Goal: Task Accomplishment & Management: Manage account settings

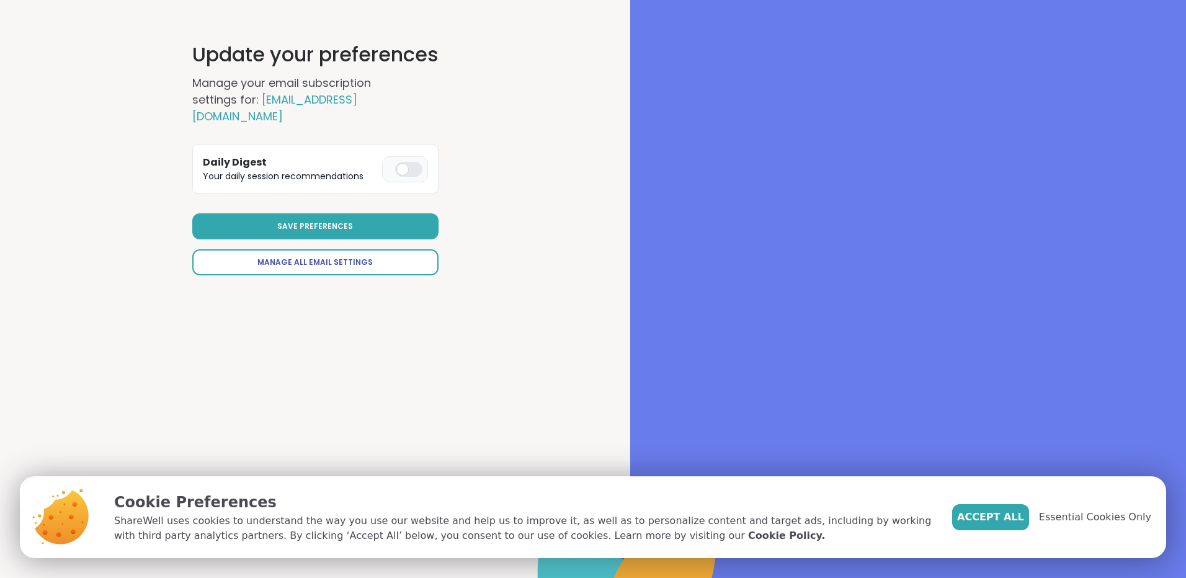
click at [321, 257] on span "Manage All Email Settings" at bounding box center [314, 262] width 115 height 11
click at [409, 162] on div at bounding box center [408, 169] width 27 height 15
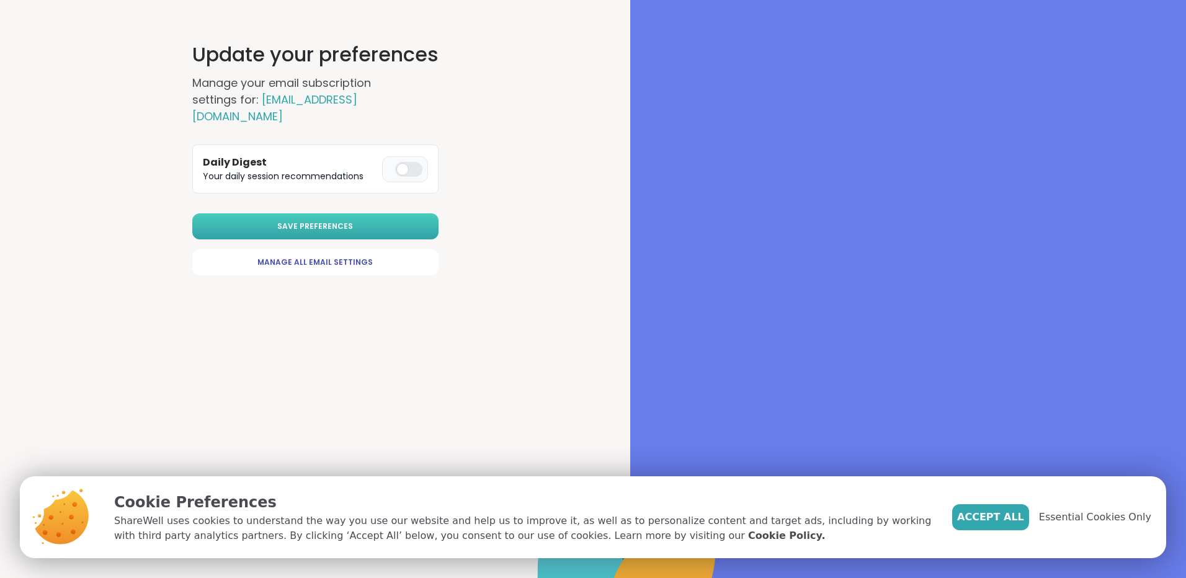
click at [427, 213] on button "Save Preferences" at bounding box center [315, 226] width 246 height 26
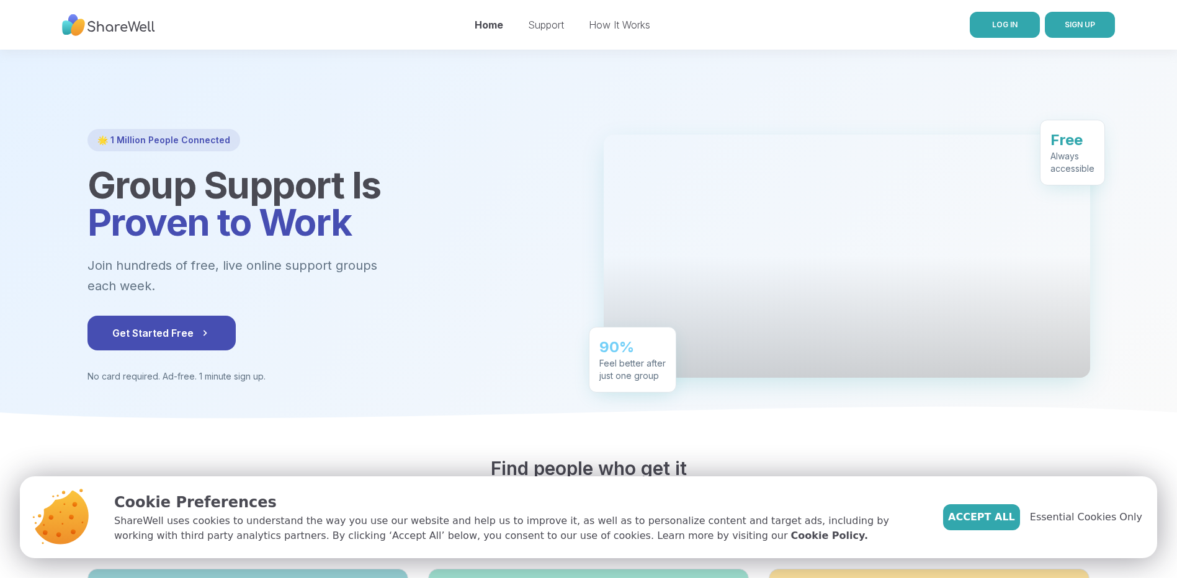
click at [1001, 22] on span "LOG IN" at bounding box center [1004, 24] width 25 height 9
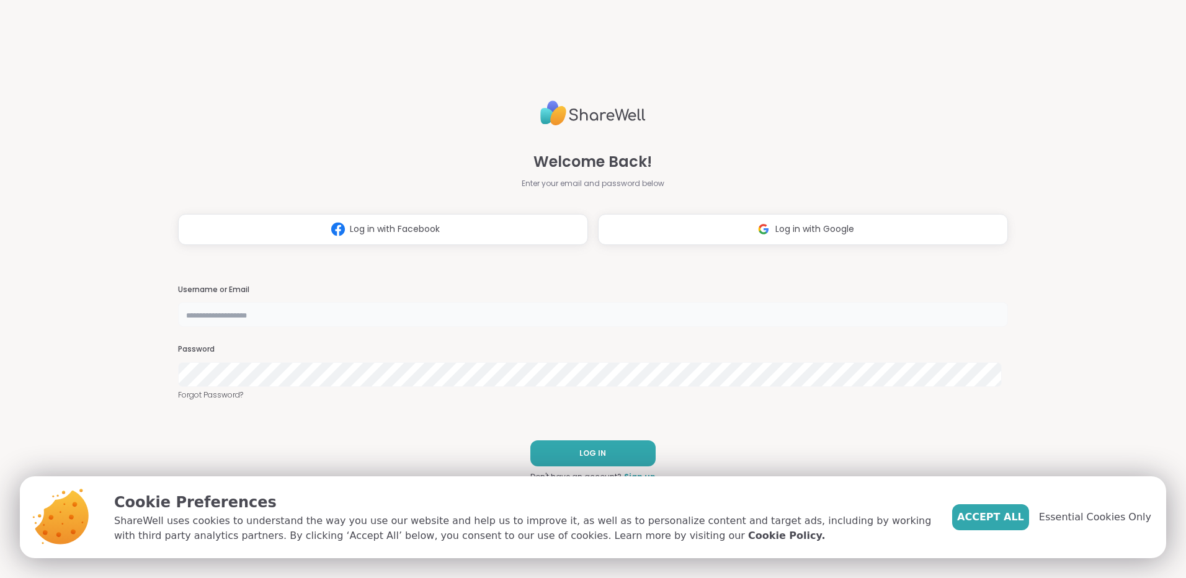
click at [513, 309] on input "text" at bounding box center [593, 314] width 830 height 25
type input "*********"
click at [597, 450] on span "LOG IN" at bounding box center [592, 453] width 27 height 11
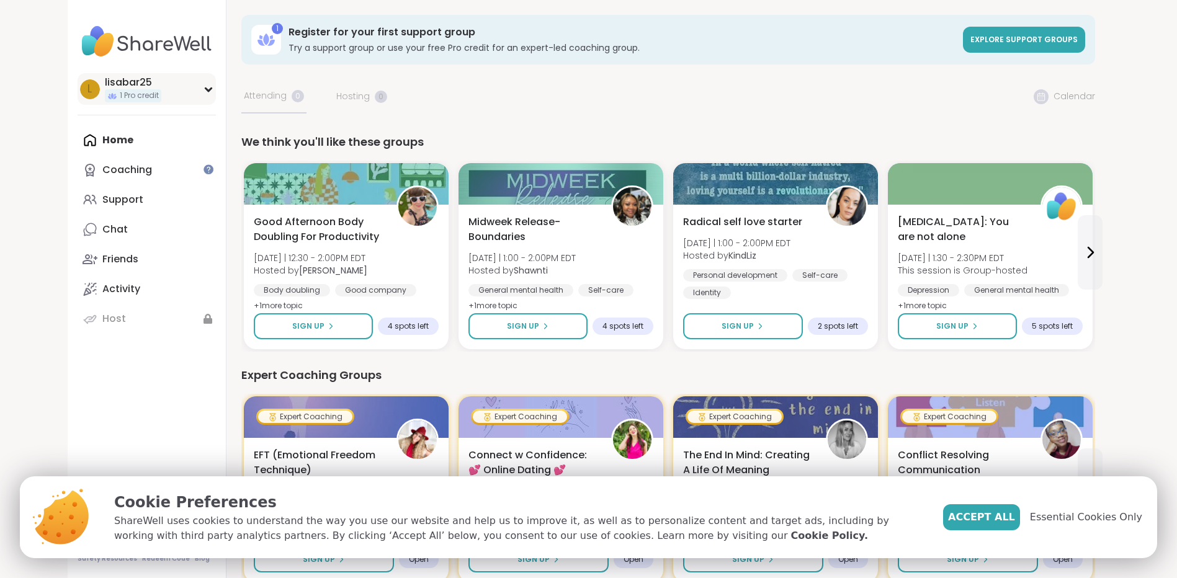
click at [207, 92] on div "l lisabar25 1 Pro credit" at bounding box center [147, 89] width 138 height 32
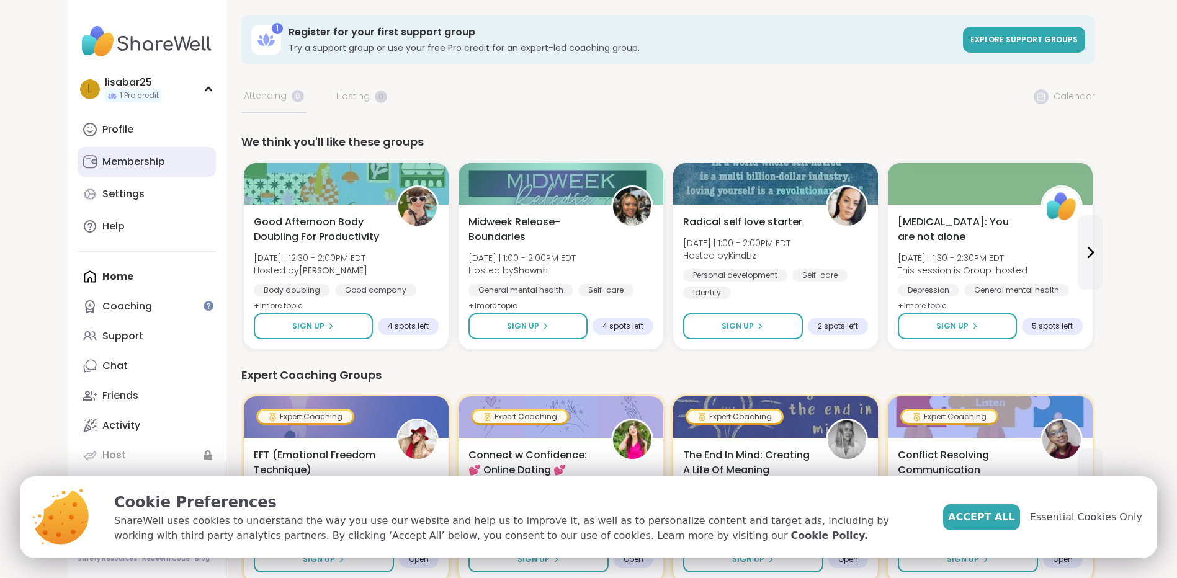
click at [119, 165] on div "Membership" at bounding box center [133, 162] width 63 height 14
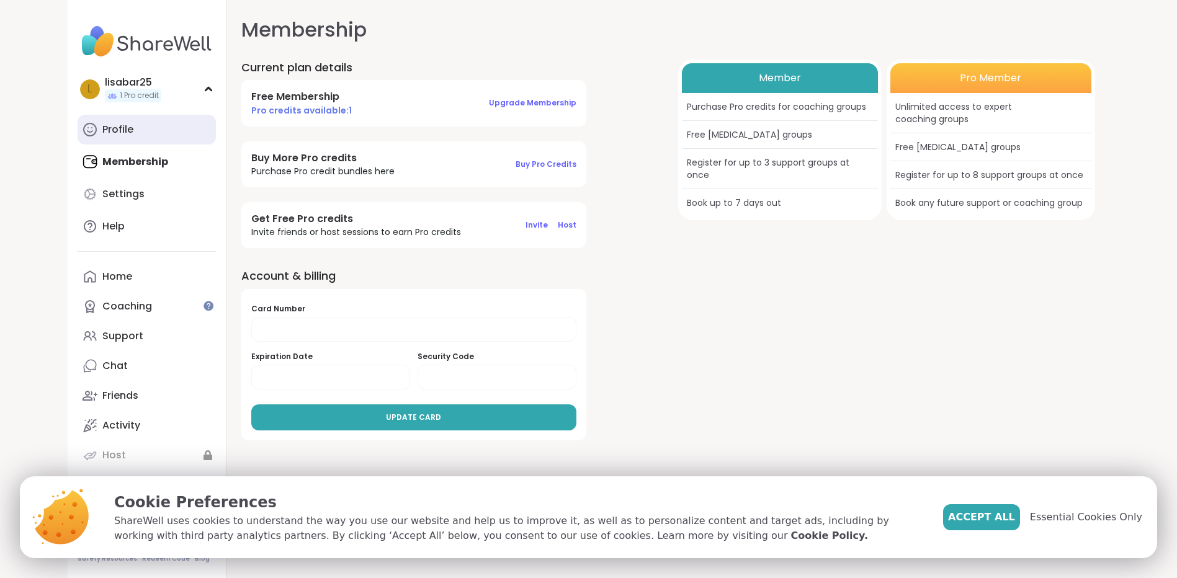
click at [180, 123] on link "Profile" at bounding box center [147, 130] width 138 height 30
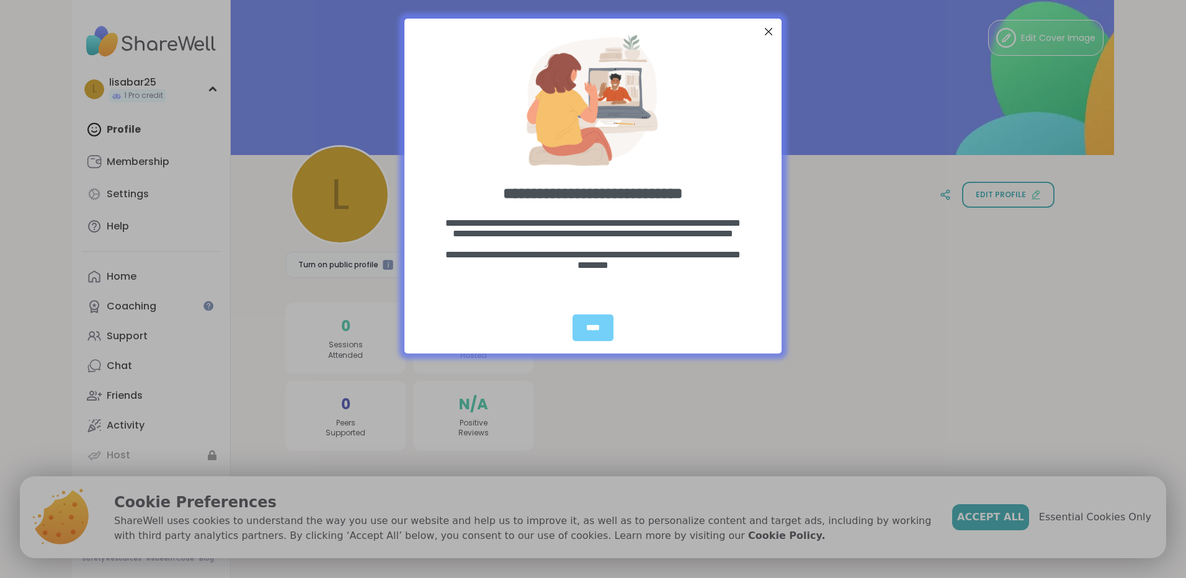
click at [762, 24] on div at bounding box center [769, 32] width 16 height 16
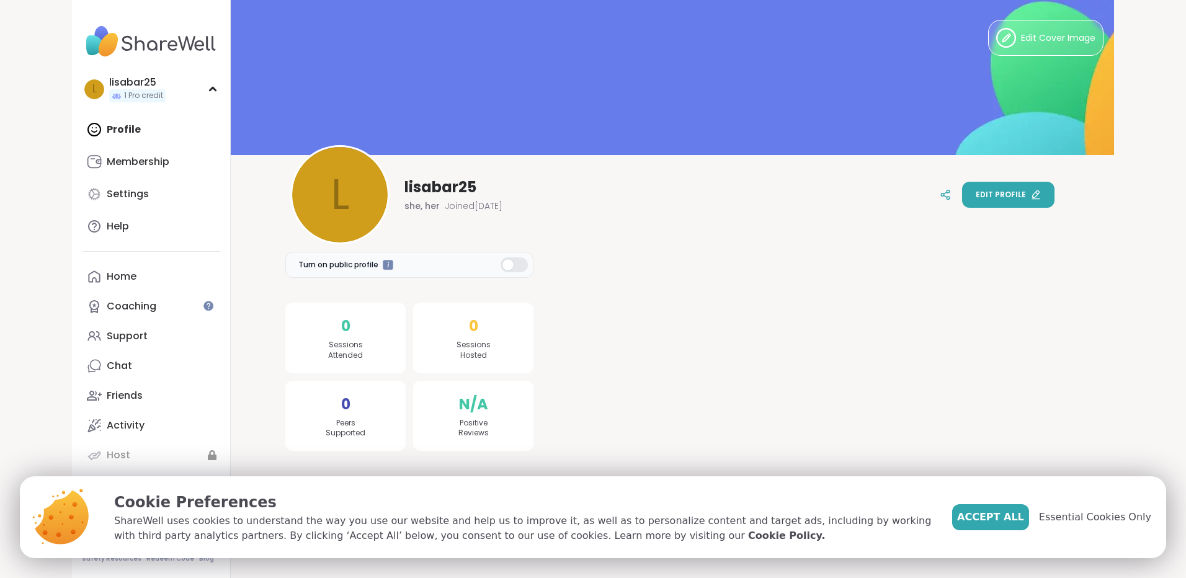
click at [994, 193] on span "Edit profile" at bounding box center [1001, 194] width 50 height 11
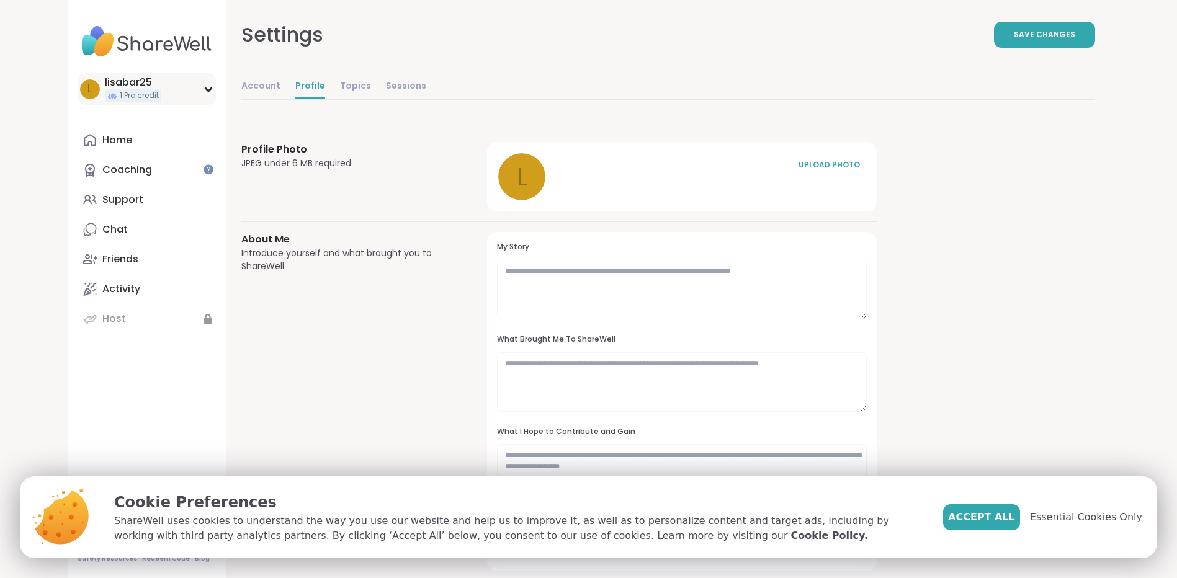
click at [200, 88] on div "l lisabar25 1 Pro credit" at bounding box center [147, 89] width 138 height 32
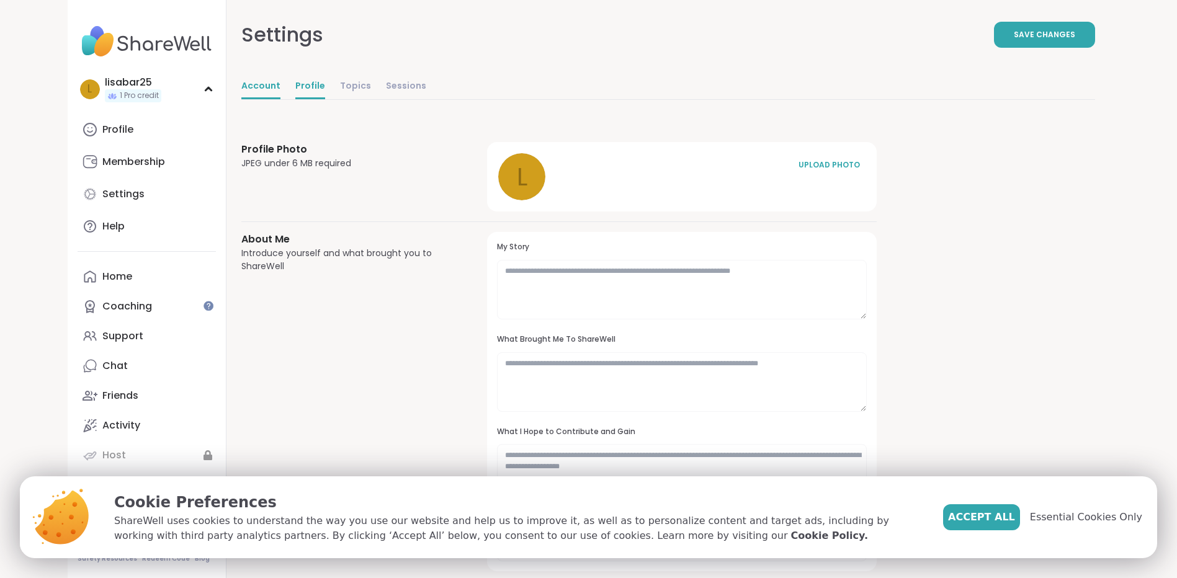
click at [248, 83] on link "Account" at bounding box center [260, 86] width 39 height 25
select select "**"
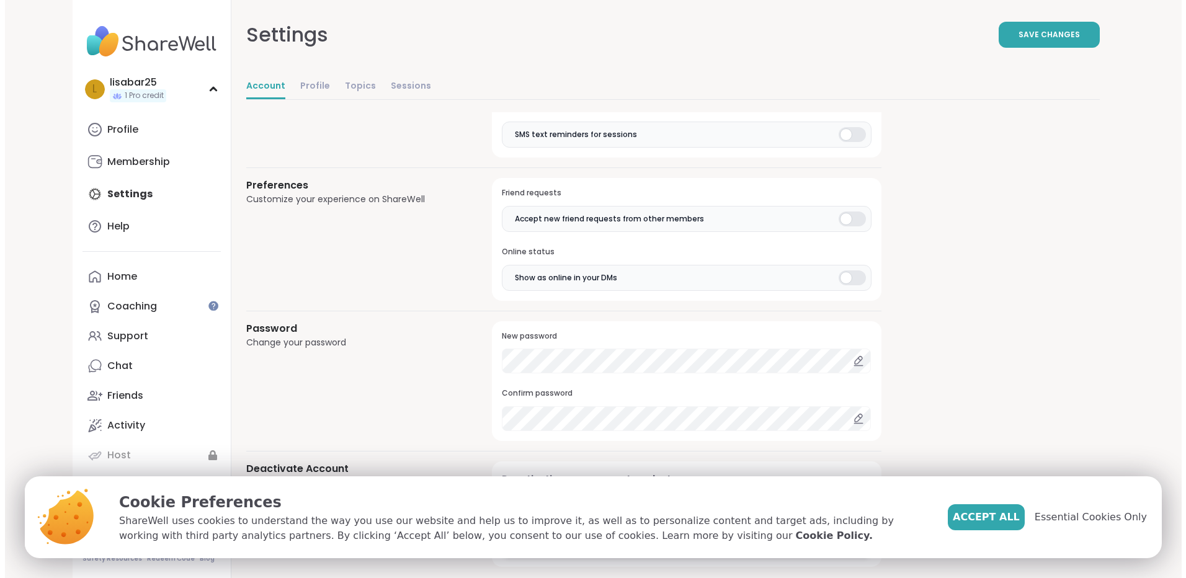
scroll to position [937, 0]
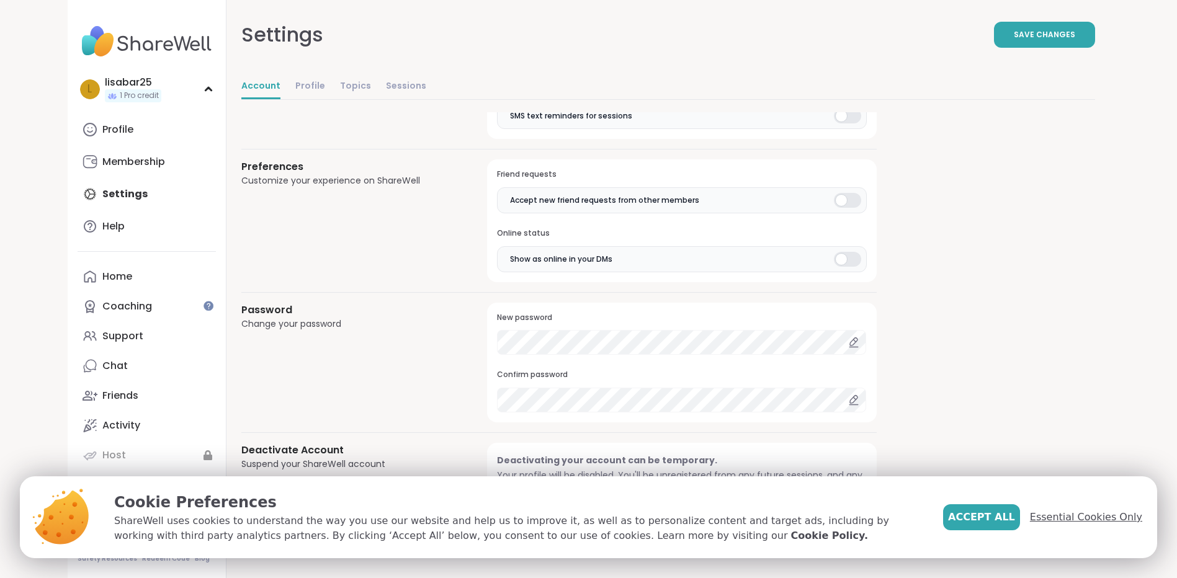
click at [1129, 522] on span "Essential Cookies Only" at bounding box center [1086, 517] width 112 height 15
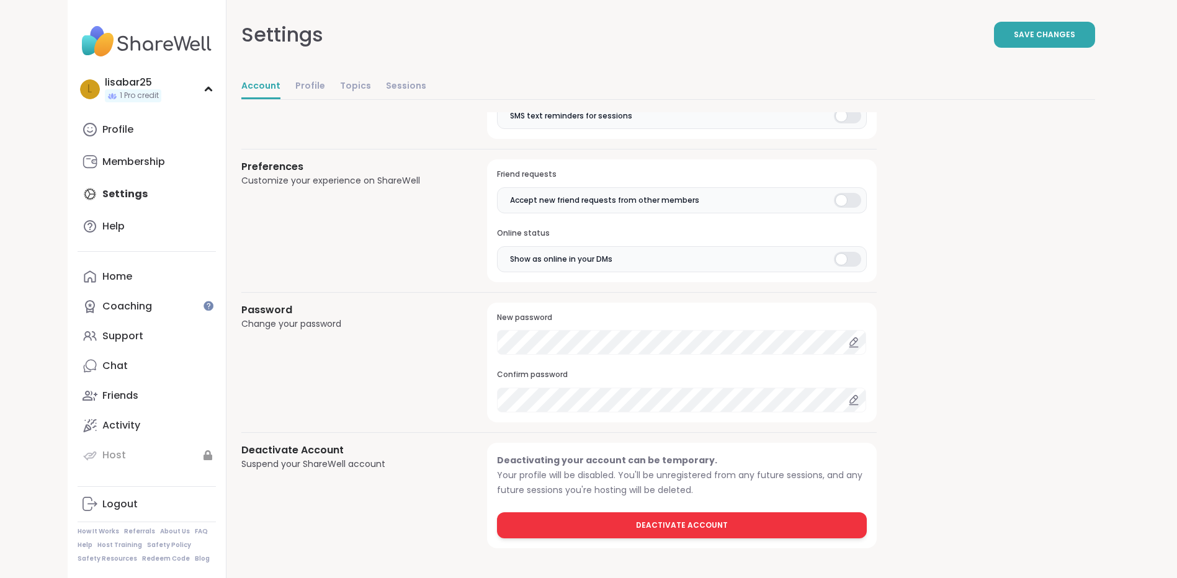
click at [717, 527] on span "Deactivate Account" at bounding box center [682, 525] width 92 height 11
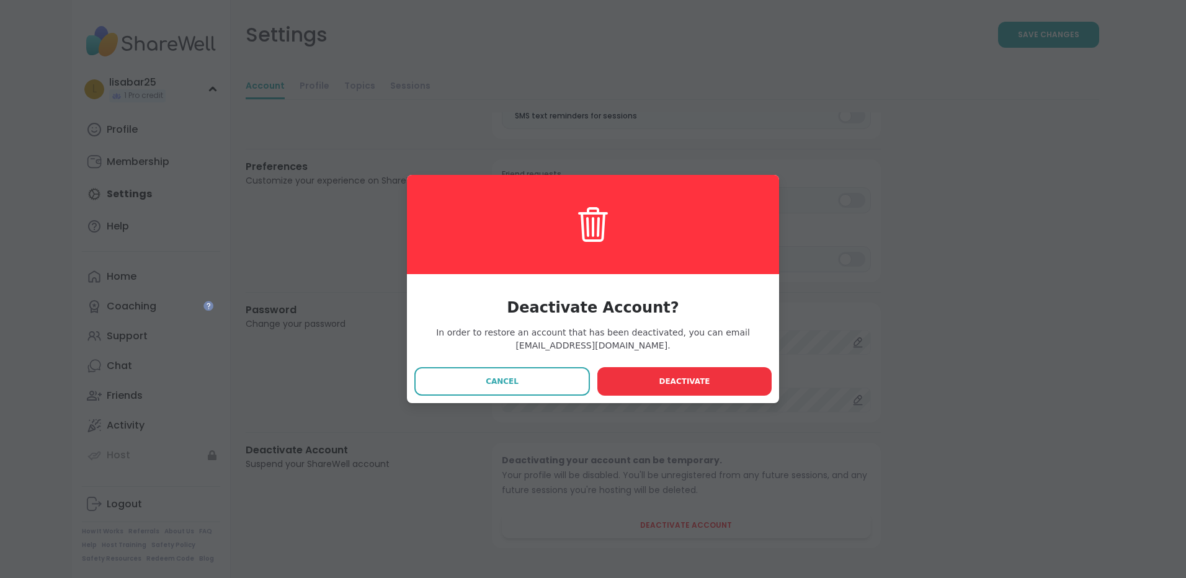
click at [708, 382] on button "Deactivate" at bounding box center [684, 381] width 174 height 29
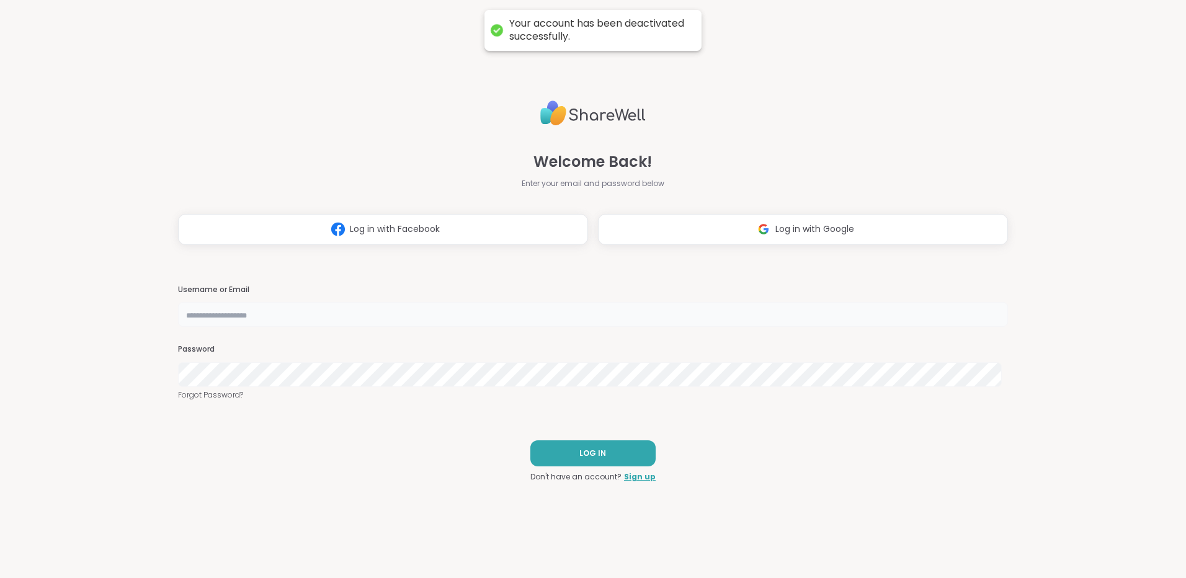
type input "*********"
